Goal: Transaction & Acquisition: Purchase product/service

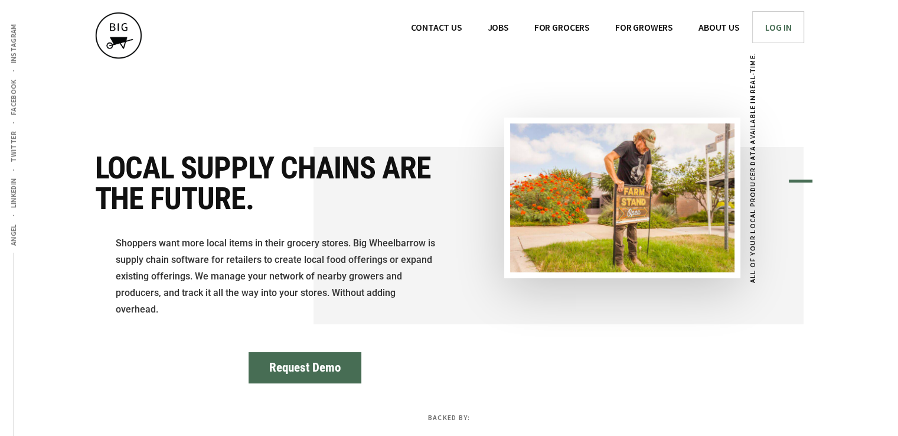
click at [777, 25] on span "Log In" at bounding box center [778, 27] width 27 height 12
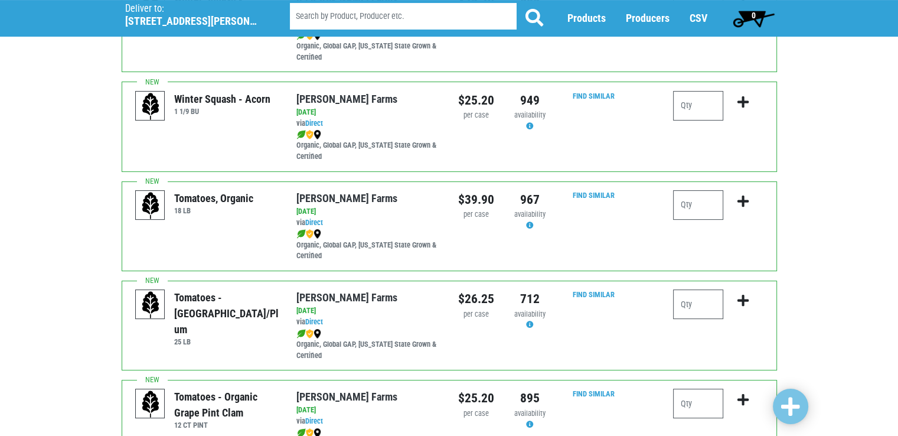
scroll to position [354, 0]
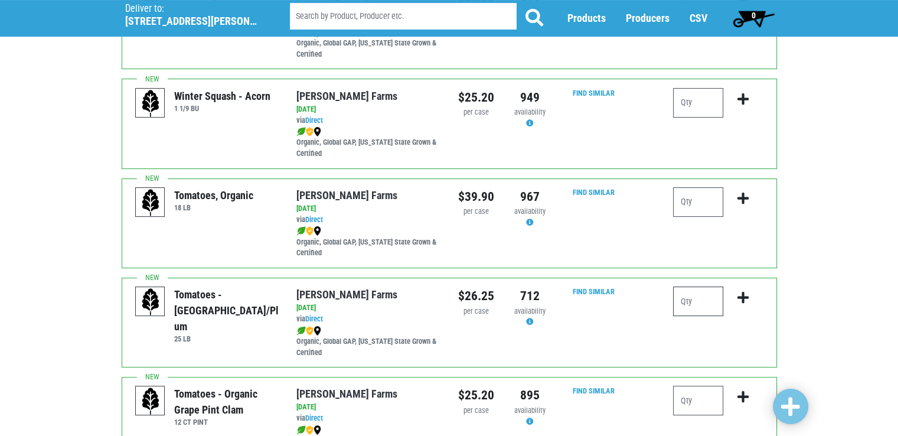
click at [721, 302] on input "number" at bounding box center [698, 301] width 50 height 30
type input "1"
click at [747, 291] on icon "submit" at bounding box center [743, 297] width 11 height 13
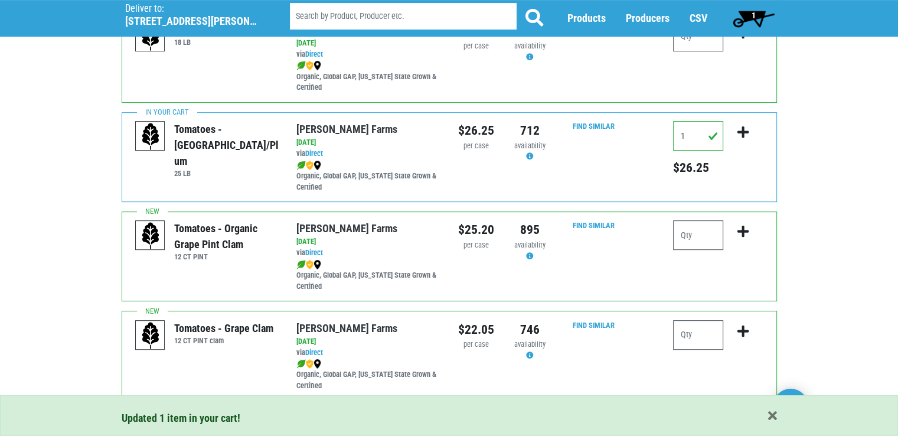
scroll to position [543, 0]
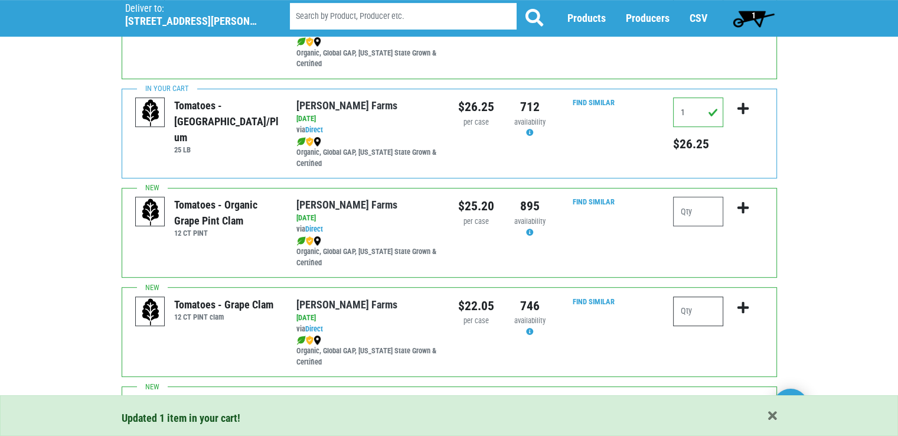
click at [696, 304] on input "number" at bounding box center [698, 311] width 50 height 30
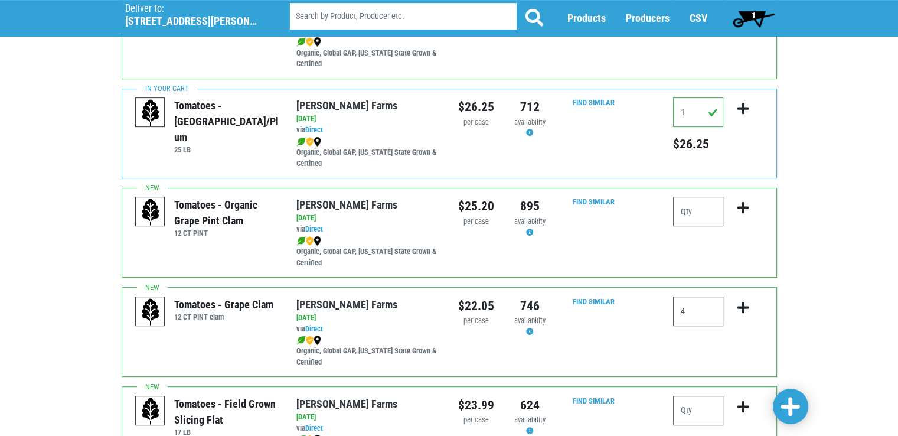
type input "4"
click at [744, 305] on icon "submit" at bounding box center [743, 307] width 11 height 13
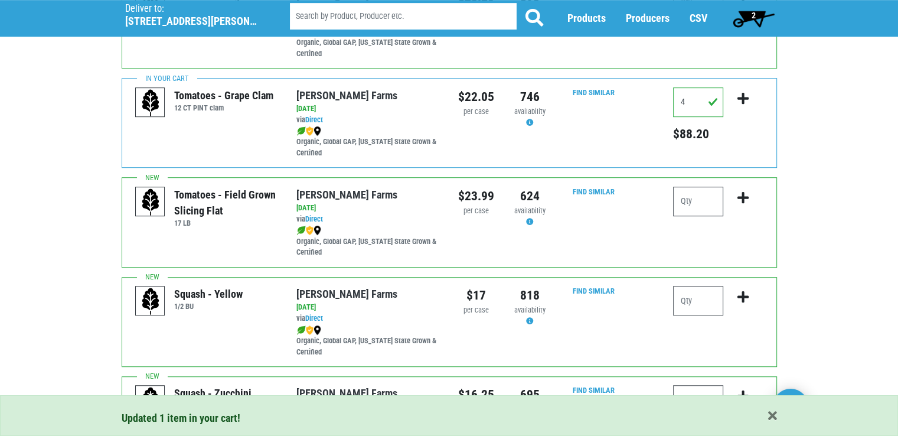
scroll to position [756, 0]
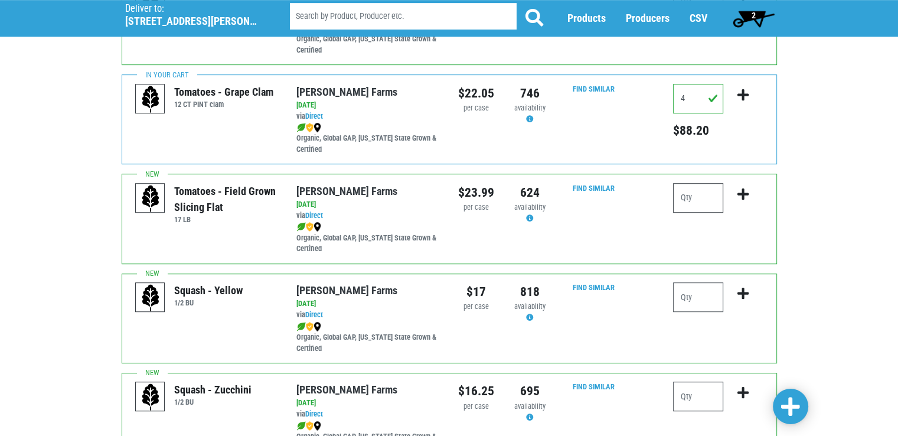
click at [709, 202] on input "number" at bounding box center [698, 198] width 50 height 30
type input "1"
click at [744, 197] on icon "submit" at bounding box center [743, 194] width 11 height 13
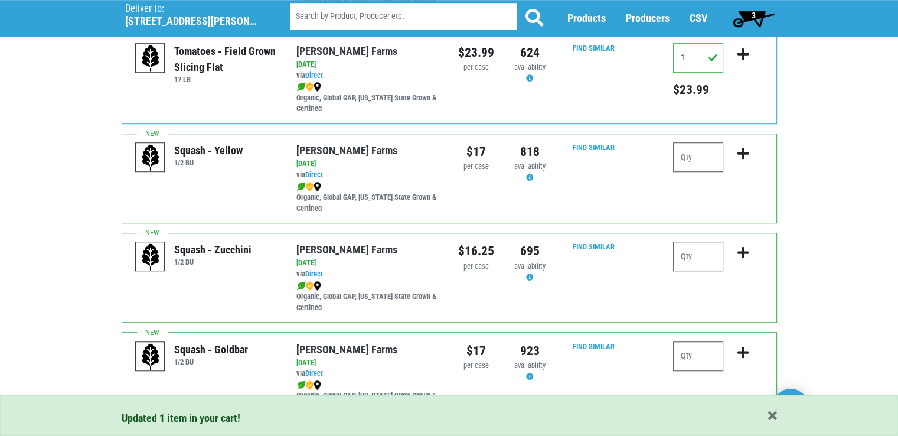
scroll to position [945, 0]
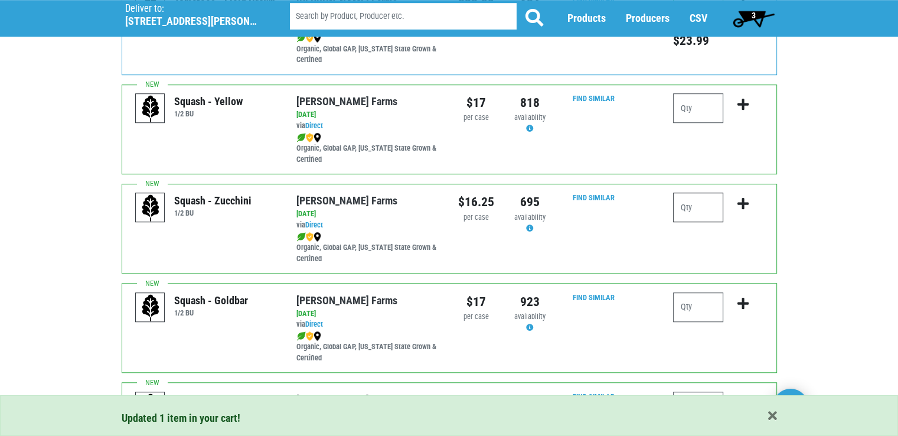
click at [711, 197] on input "number" at bounding box center [698, 208] width 50 height 30
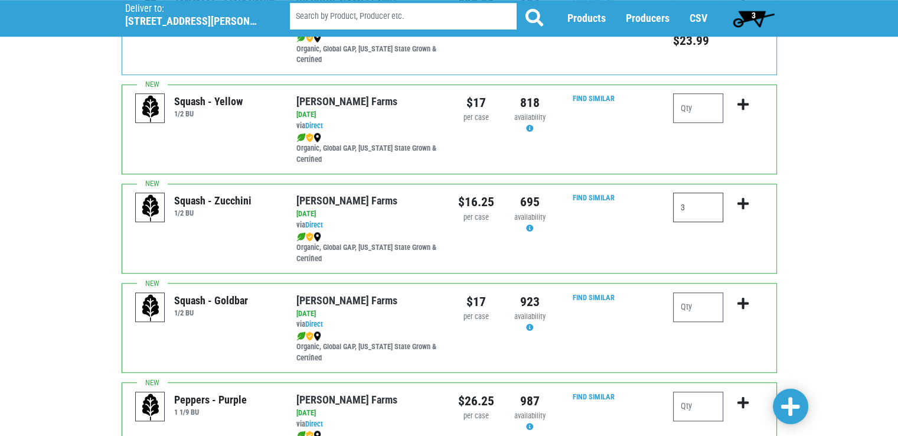
type input "3"
click at [752, 196] on button "submit" at bounding box center [743, 211] width 28 height 37
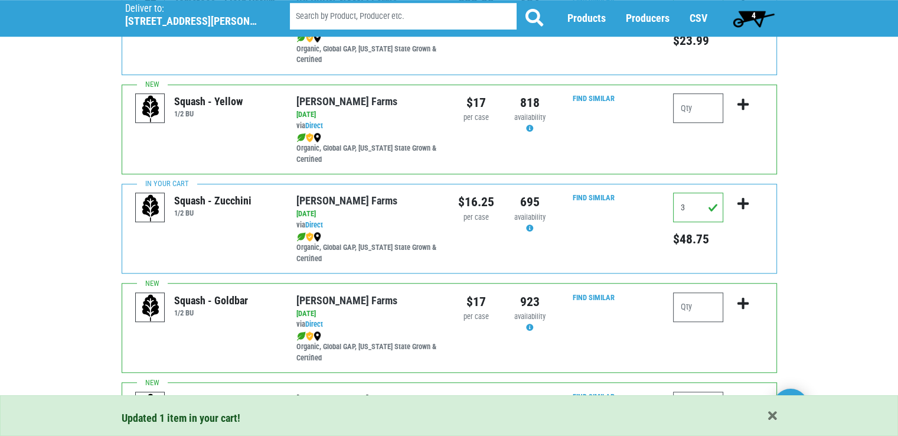
click at [845, 217] on div "Deliver To Tops Fayetteville, 363 (5351 N Burdick St, Fayetteville, NY 13066, U…" at bounding box center [449, 162] width 898 height 2101
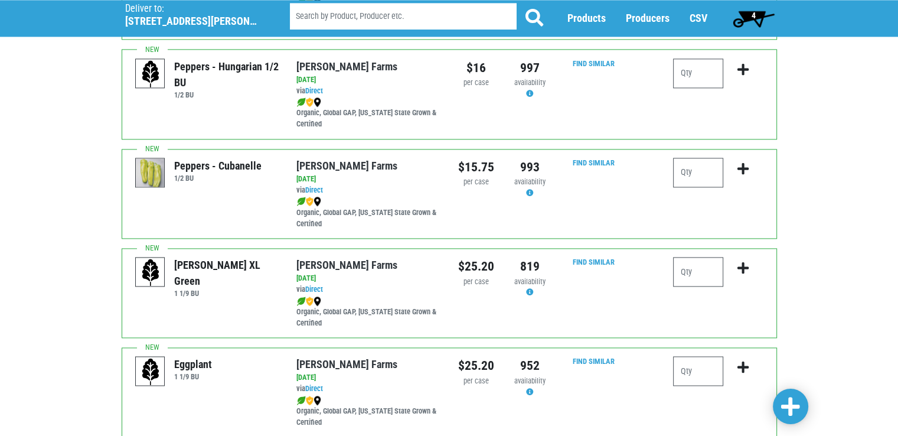
scroll to position [1677, 0]
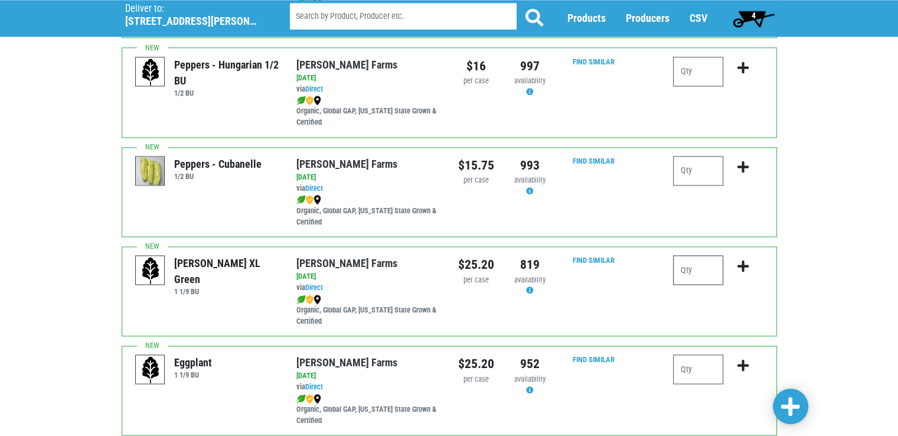
click at [714, 268] on input "number" at bounding box center [698, 270] width 50 height 30
type input "2"
click at [739, 260] on icon "submit" at bounding box center [743, 266] width 11 height 13
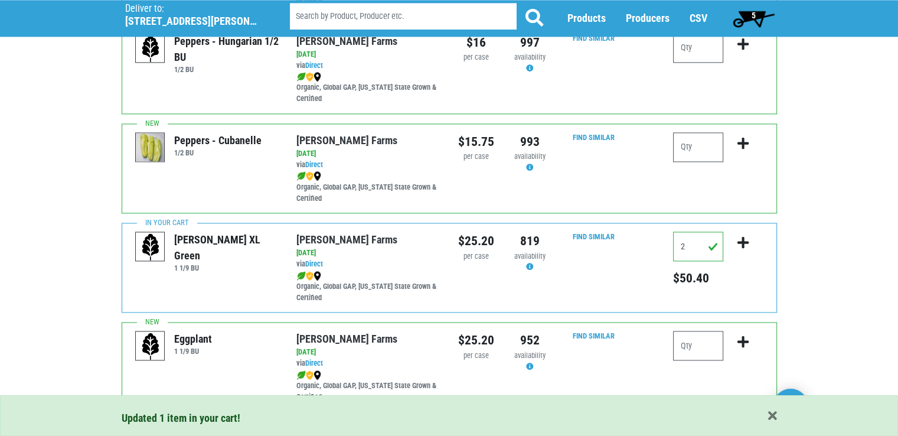
scroll to position [1748, 0]
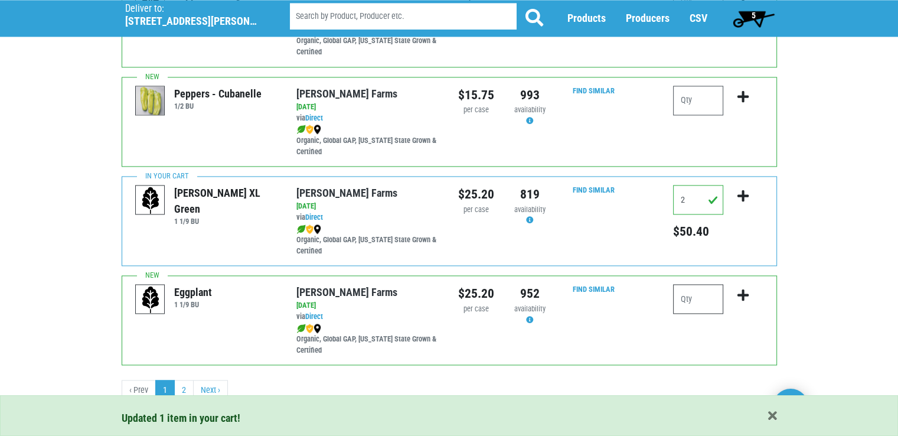
click at [702, 303] on input "number" at bounding box center [698, 299] width 50 height 30
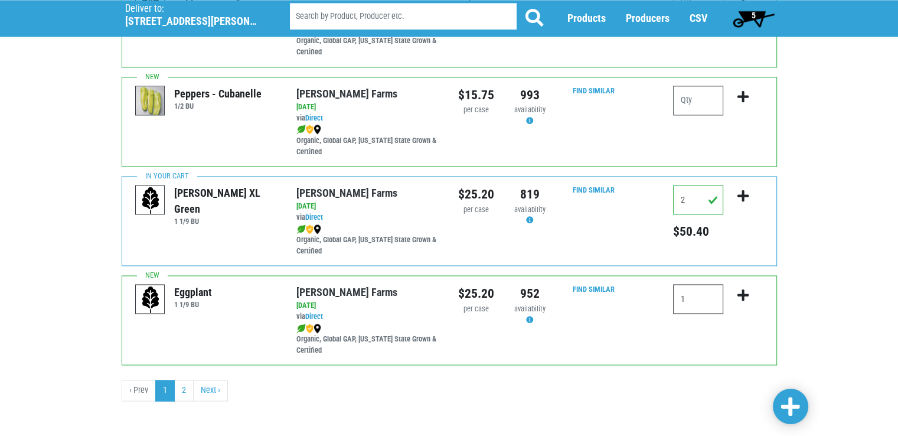
type input "1"
click at [744, 296] on icon "submit" at bounding box center [743, 295] width 11 height 13
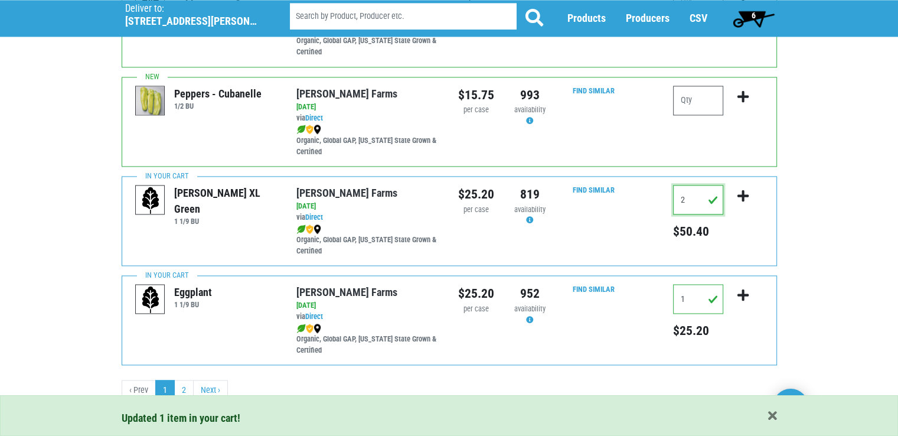
click at [698, 192] on input "2" at bounding box center [698, 200] width 50 height 30
type input "2"
type input "1"
click at [744, 194] on icon "submit" at bounding box center [743, 196] width 11 height 13
click at [178, 387] on link "2" at bounding box center [183, 390] width 19 height 21
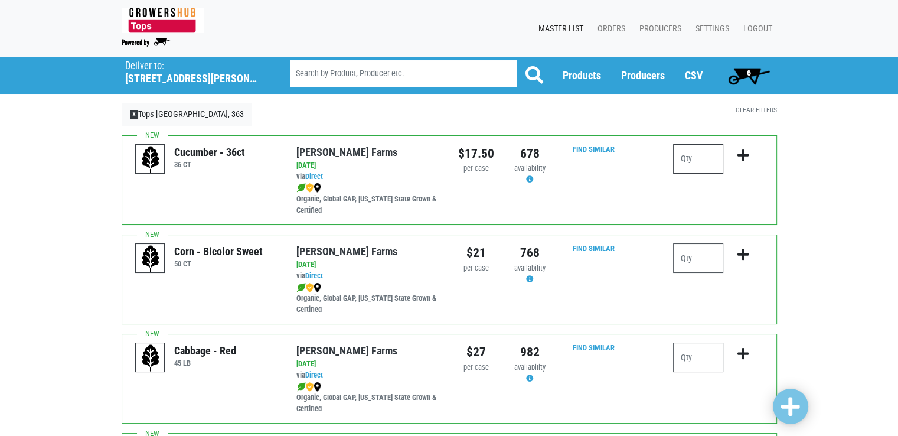
click at [692, 153] on input "number" at bounding box center [698, 159] width 50 height 30
type input "1"
click at [737, 147] on button "submit" at bounding box center [743, 162] width 28 height 37
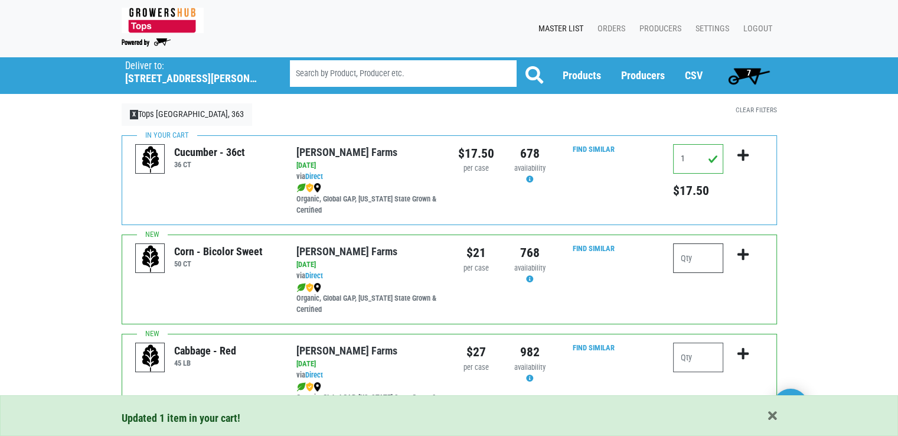
click at [689, 263] on input "number" at bounding box center [698, 258] width 50 height 30
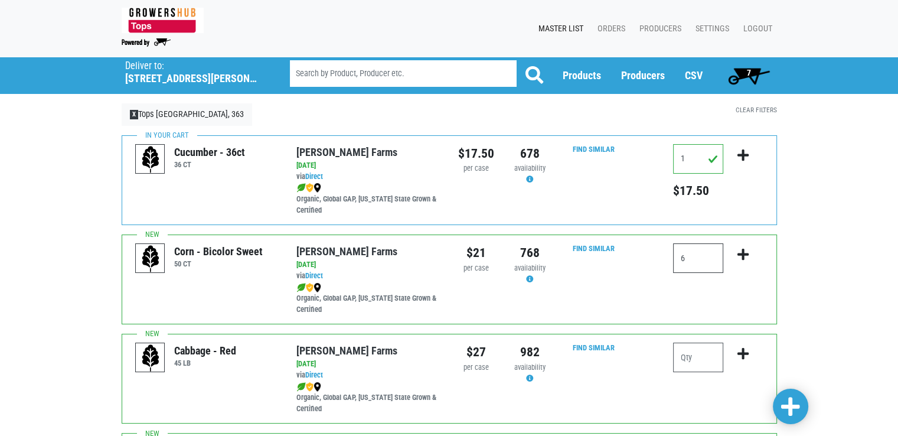
type input "6"
click at [731, 256] on button "submit" at bounding box center [743, 261] width 28 height 37
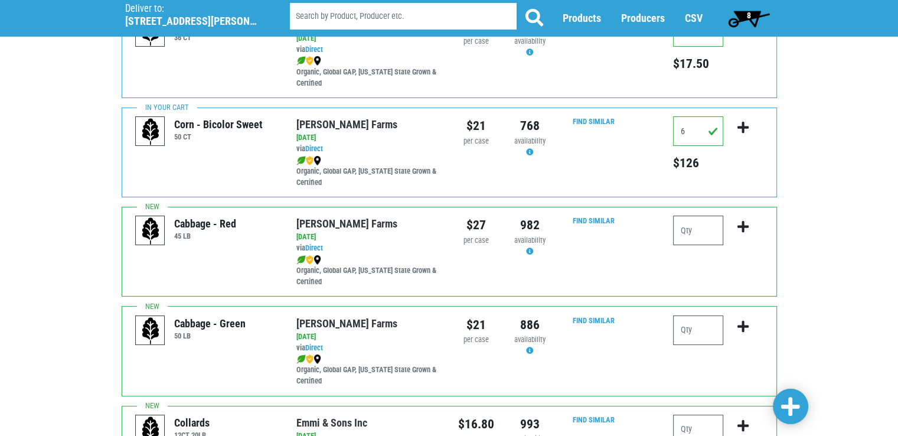
scroll to position [114, 0]
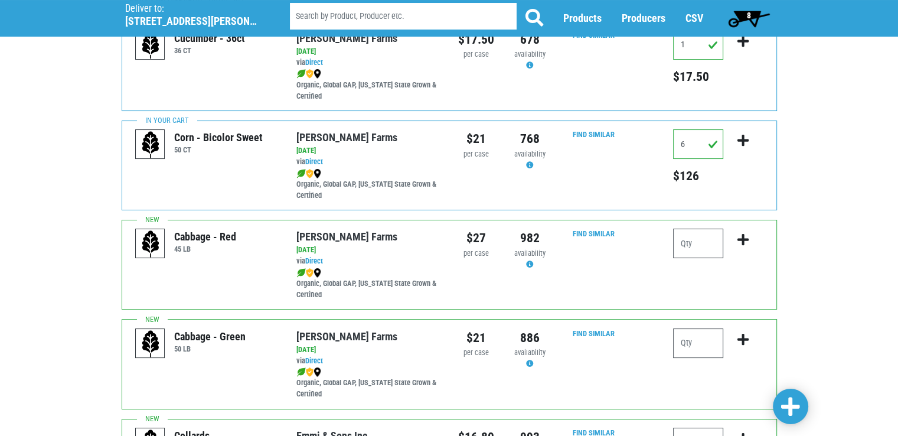
click at [742, 14] on span "8" at bounding box center [749, 18] width 53 height 24
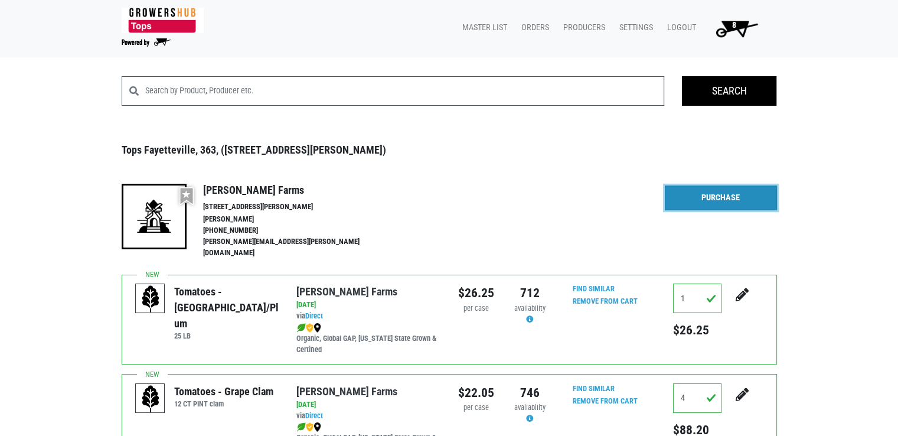
click at [688, 190] on link "Purchase" at bounding box center [721, 197] width 112 height 25
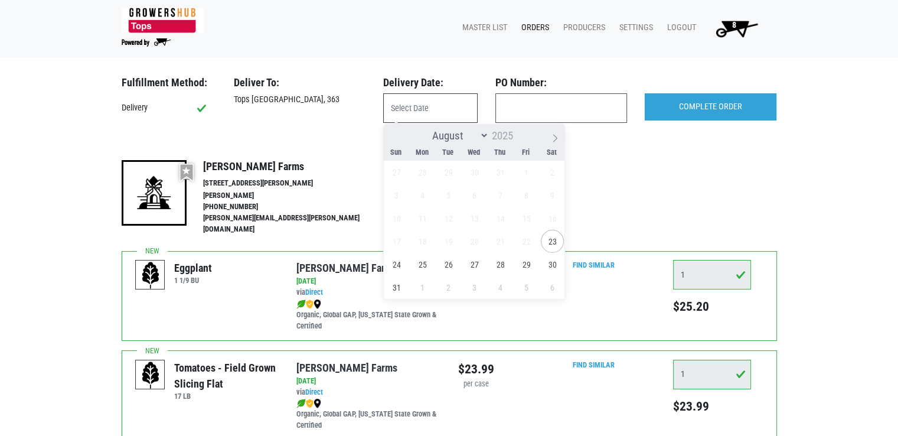
click at [432, 97] on input "text" at bounding box center [430, 108] width 94 height 30
click at [402, 259] on span "24" at bounding box center [396, 264] width 23 height 23
type input "2025-08-24"
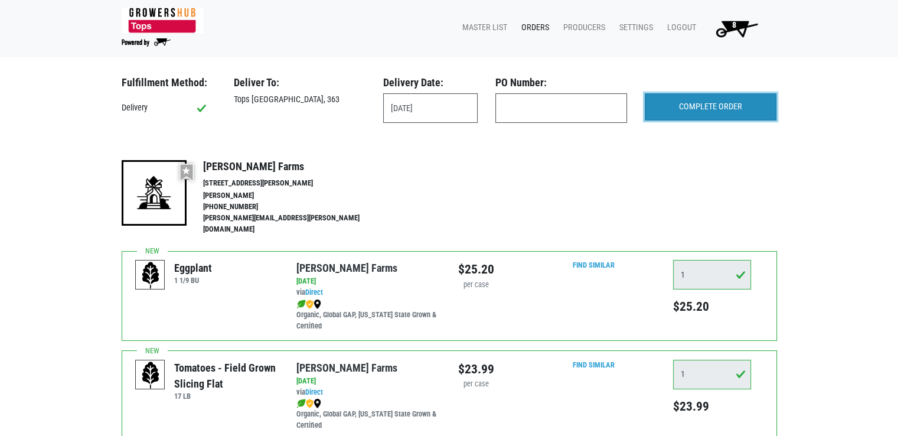
click at [695, 104] on input "COMPLETE ORDER" at bounding box center [711, 106] width 132 height 27
